Goal: Information Seeking & Learning: Learn about a topic

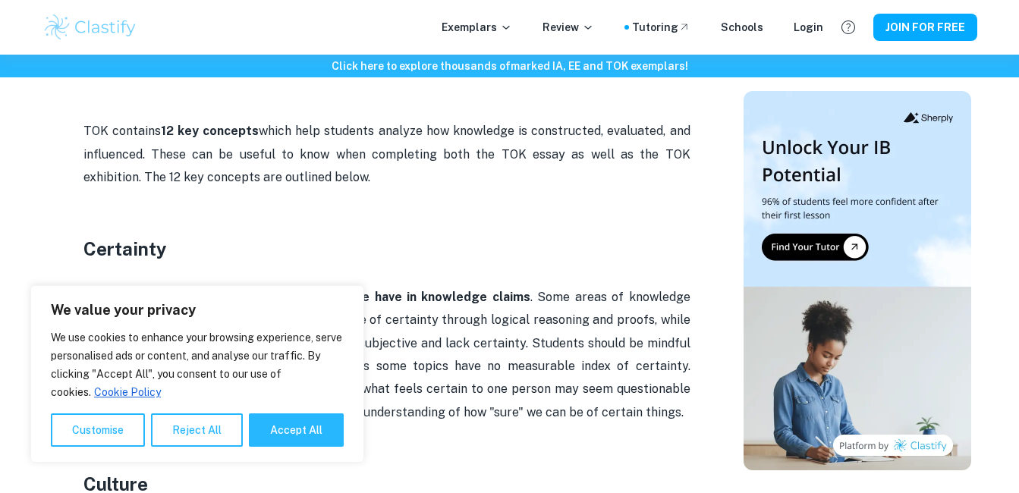
scroll to position [860, 0]
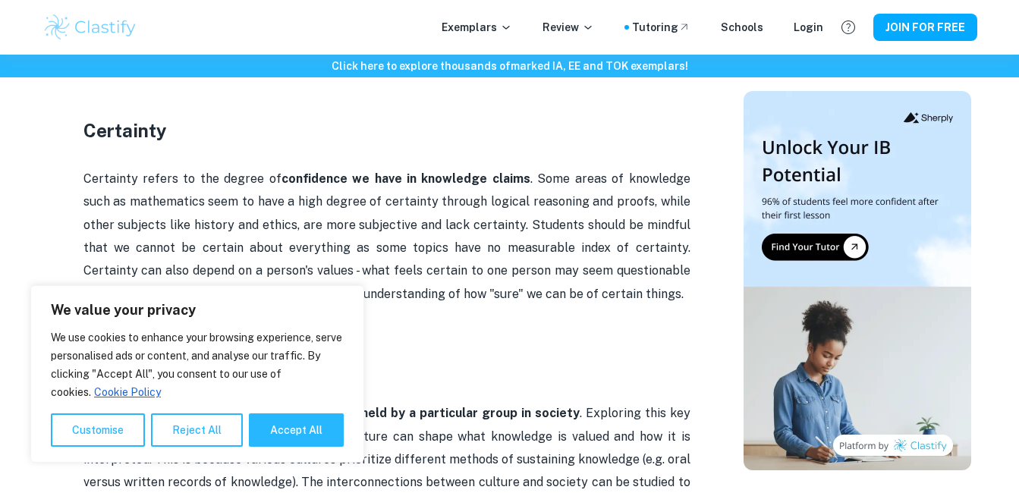
click at [286, 456] on div "We value your privacy We use cookies to enhance your browsing experience, serve…" at bounding box center [197, 374] width 334 height 178
click at [289, 445] on button "Accept All" at bounding box center [296, 430] width 95 height 33
checkbox input "true"
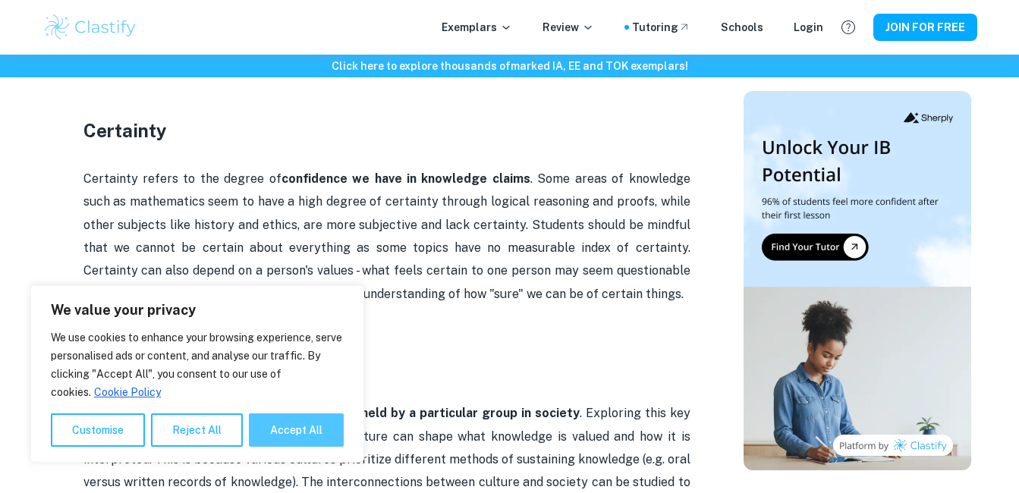
checkbox input "true"
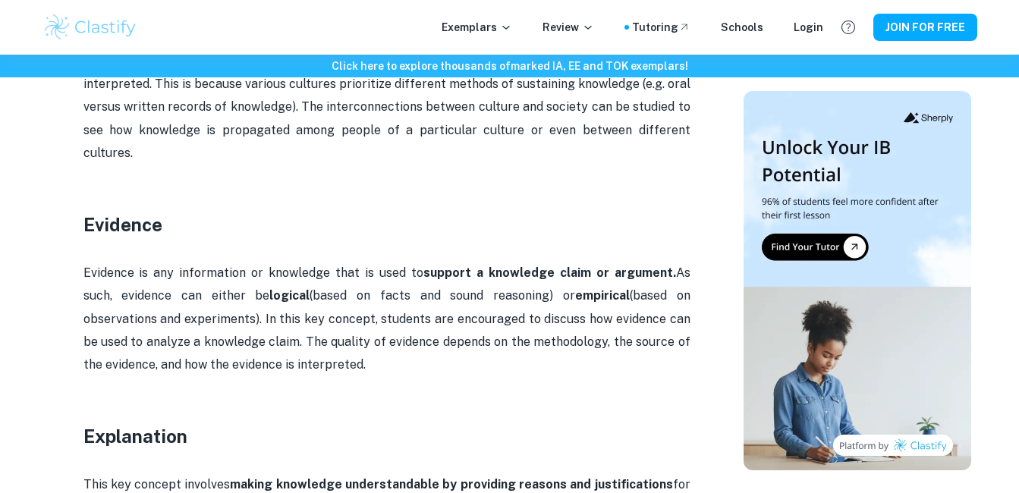
scroll to position [1239, 0]
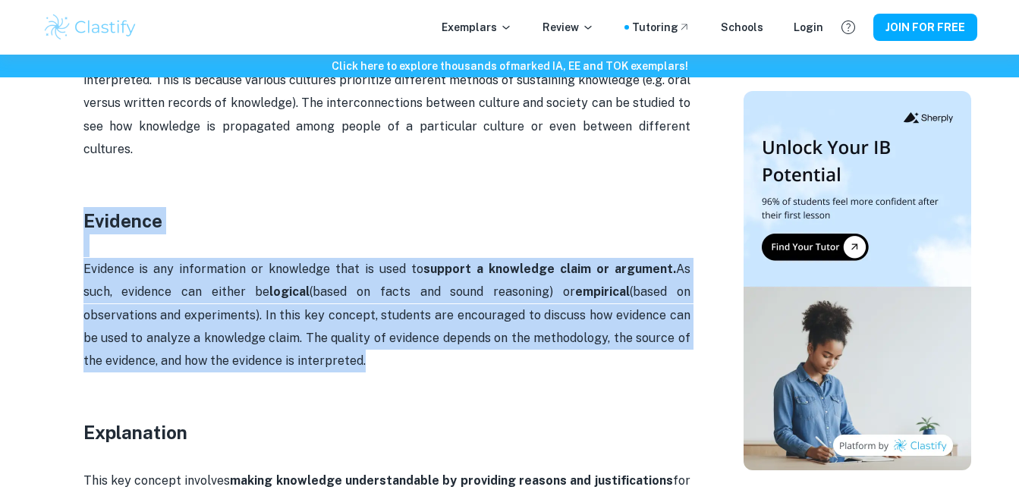
drag, startPoint x: 357, startPoint y: 336, endPoint x: 34, endPoint y: 203, distance: 349.0
drag, startPoint x: 34, startPoint y: 203, endPoint x: 131, endPoint y: 198, distance: 97.2
